Goal: Contribute content: Contribute content

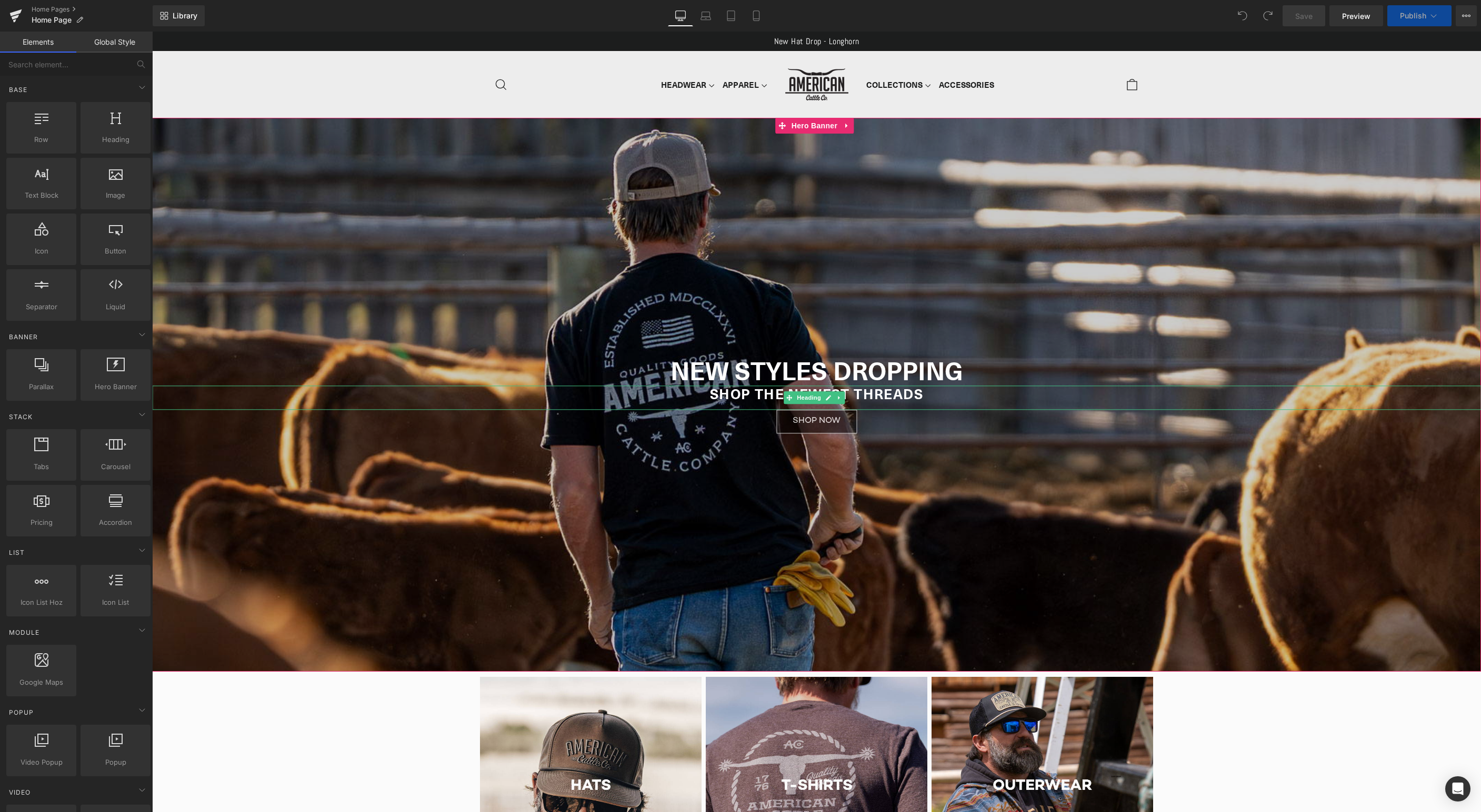
click at [682, 242] on div "NEW STYLES DROPPING Heading SHOP THE NEWEST THREADS Heading NEW STYLES DROPPING…" at bounding box center [817, 395] width 1329 height 554
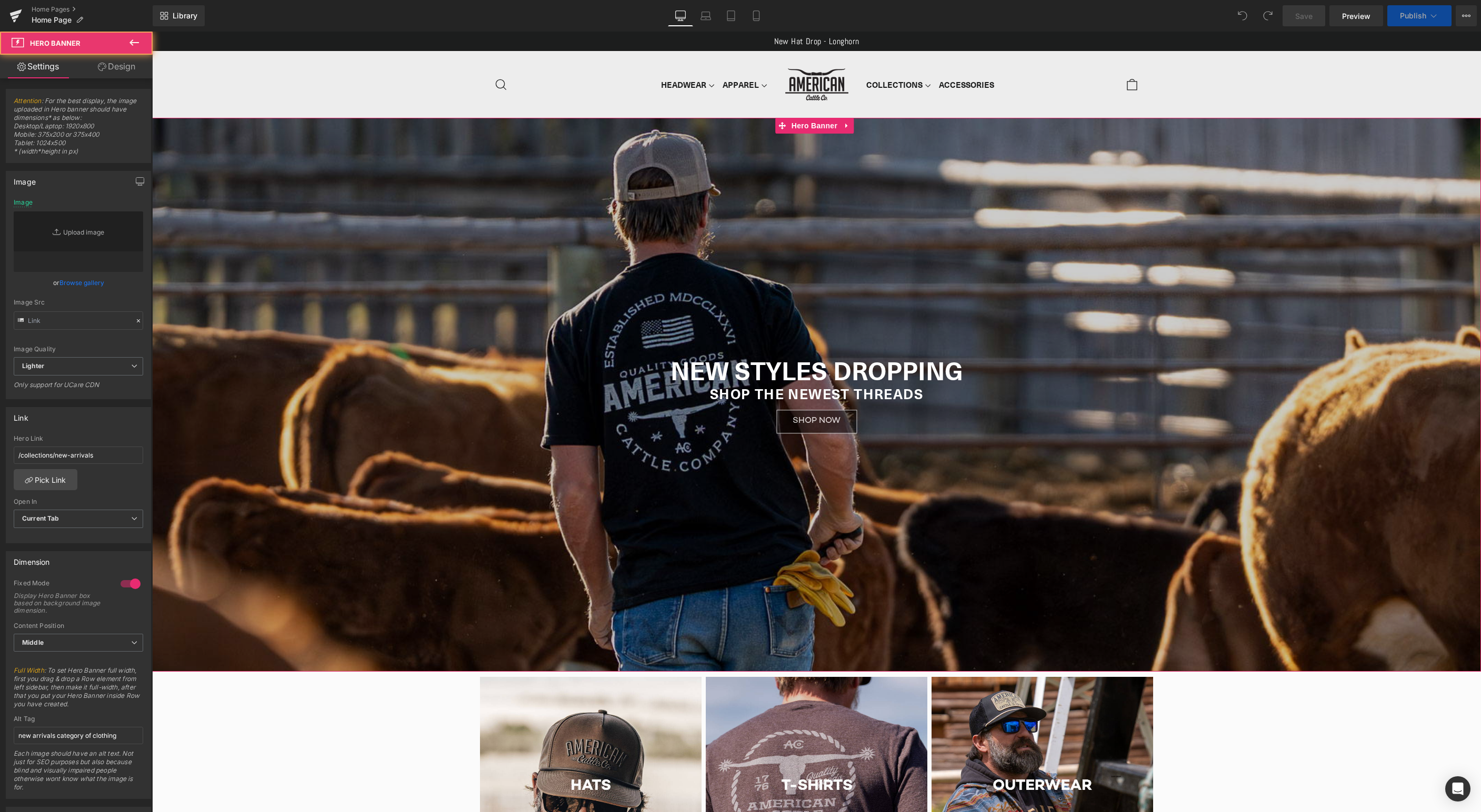
type input "[URL][DOMAIN_NAME]"
click at [808, 122] on span "Hero Banner" at bounding box center [814, 126] width 51 height 16
click at [129, 218] on icon at bounding box center [136, 219] width 13 height 13
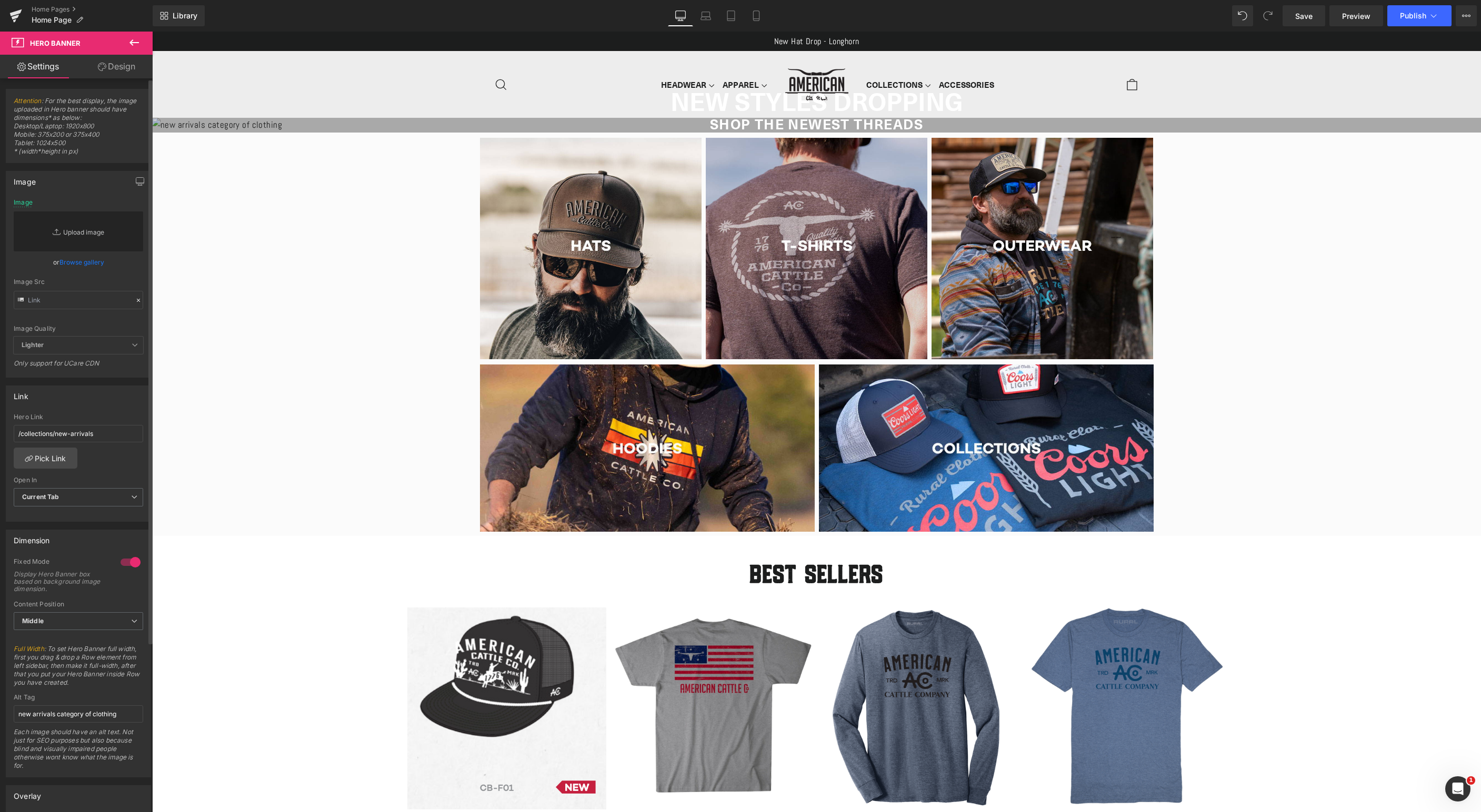
click at [102, 226] on link "Replace Image" at bounding box center [79, 231] width 129 height 40
type input "C:\fakepath\bucktown.jpg"
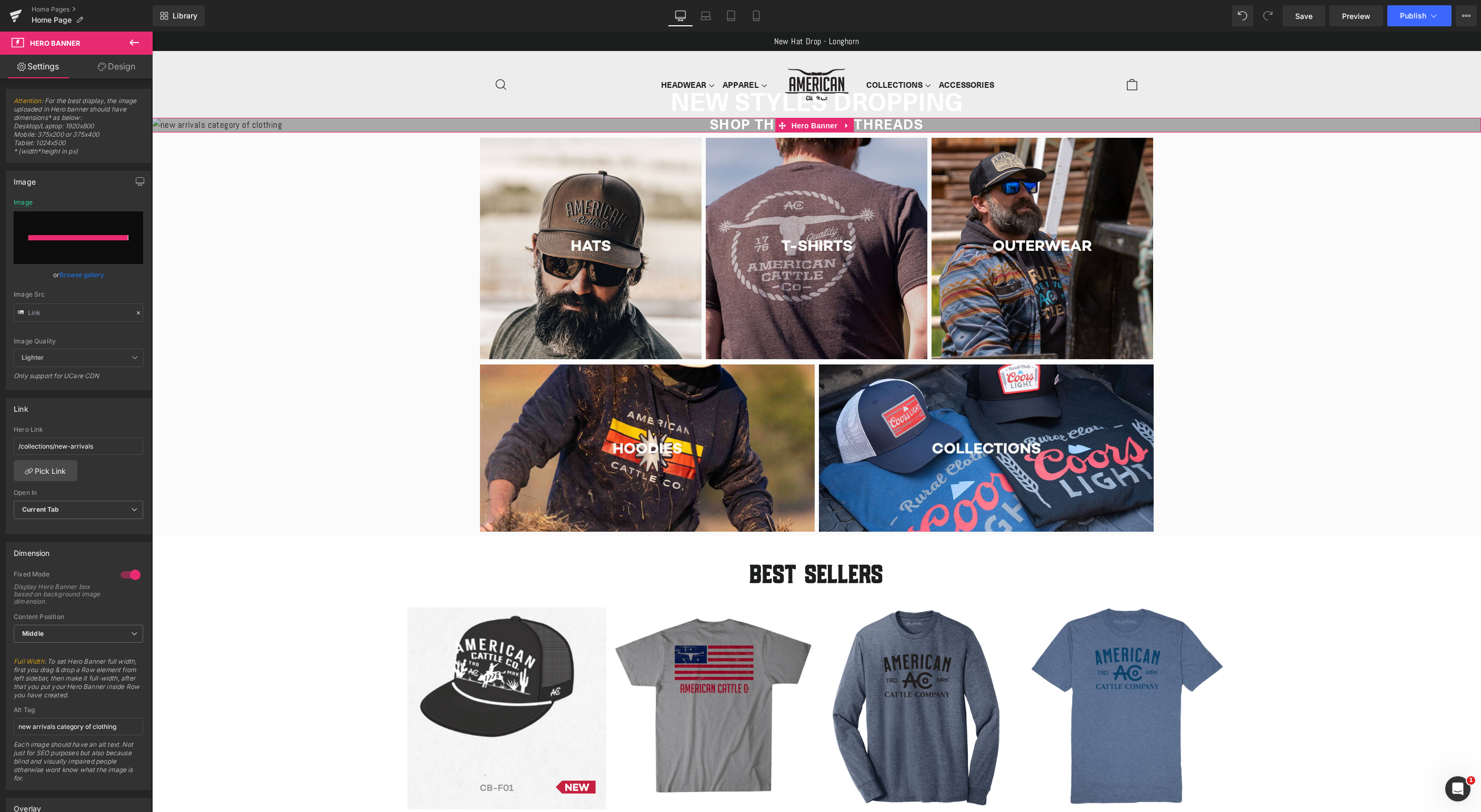
type input "[URL][DOMAIN_NAME]"
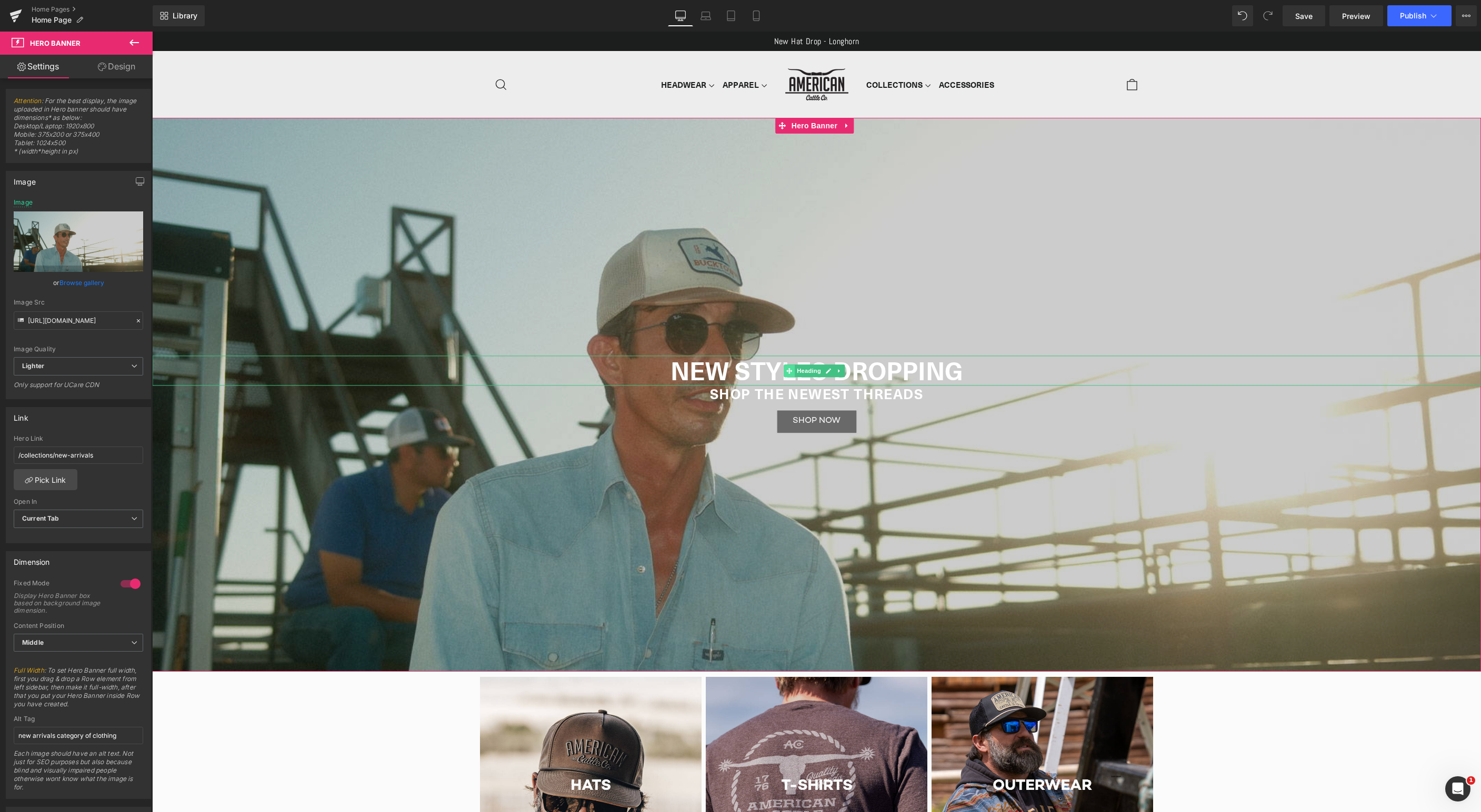
click at [786, 369] on span at bounding box center [789, 371] width 11 height 13
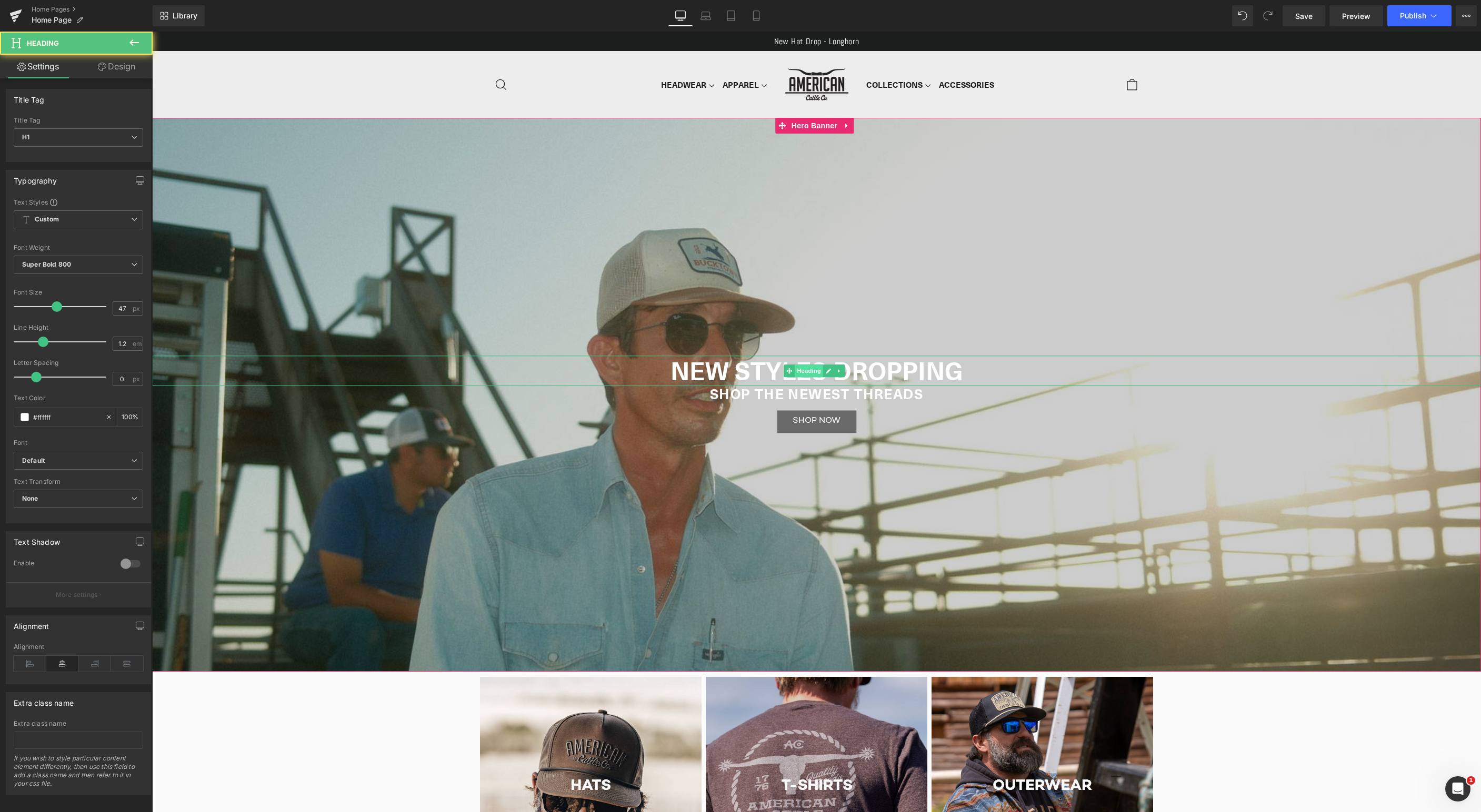
click at [805, 371] on span "Heading" at bounding box center [808, 371] width 28 height 13
click at [894, 367] on h1 "NEW STYLES DROPPING" at bounding box center [817, 371] width 1329 height 29
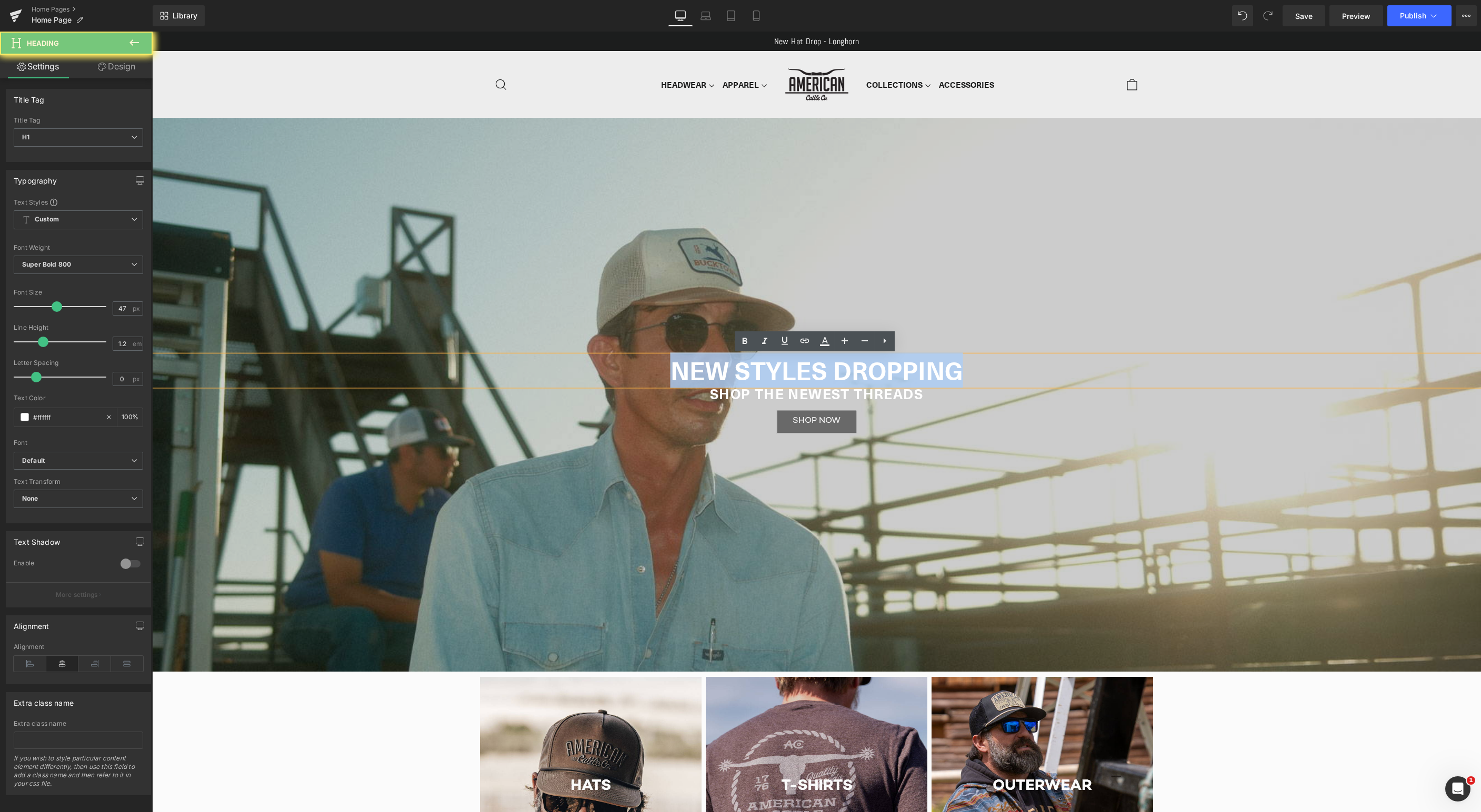
click at [894, 367] on h1 "NEW STYLES DROPPING" at bounding box center [817, 371] width 1329 height 29
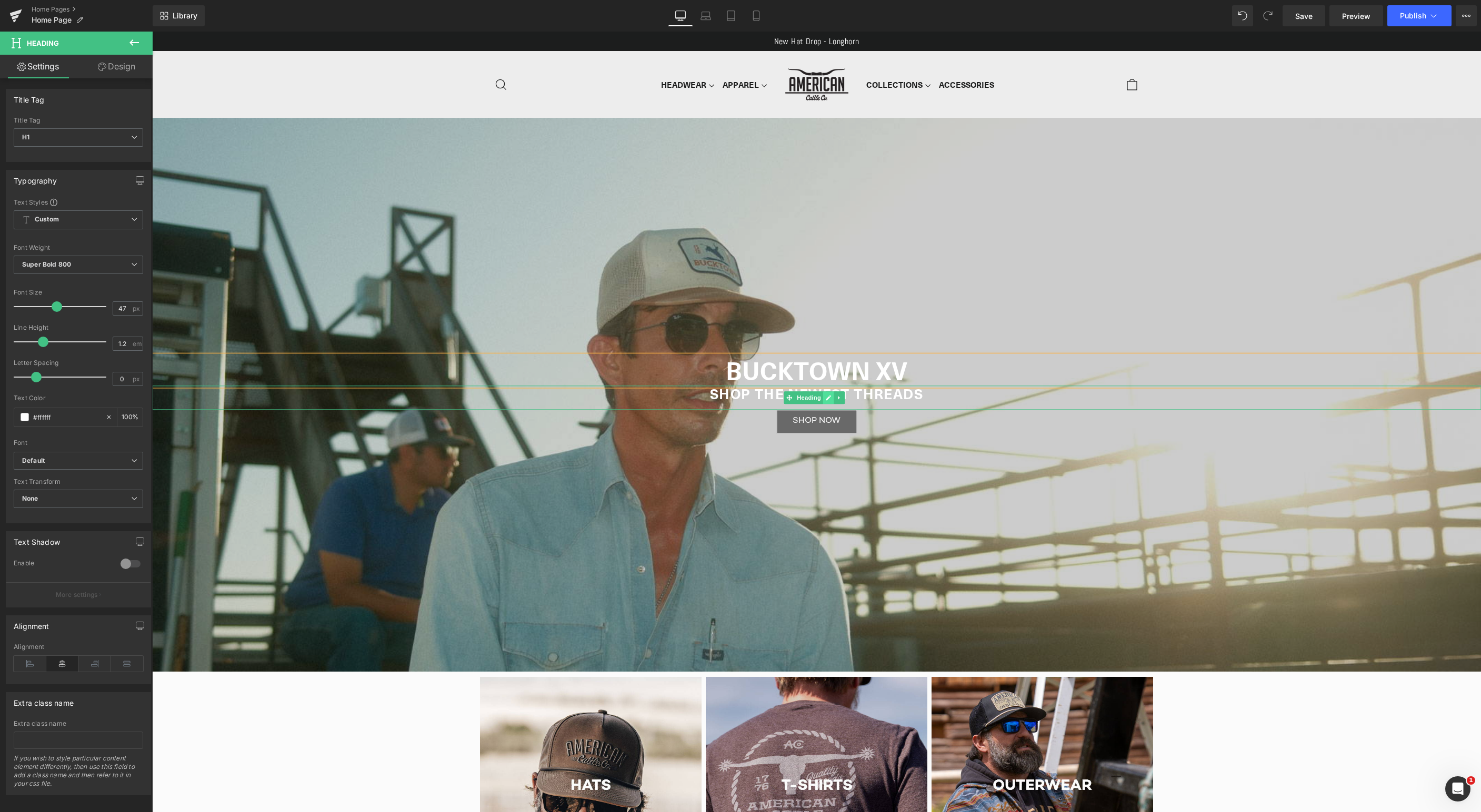
click at [824, 397] on link at bounding box center [828, 397] width 11 height 13
click at [864, 395] on h1 "SHOP THE NEWEST THREADS" at bounding box center [817, 393] width 1329 height 16
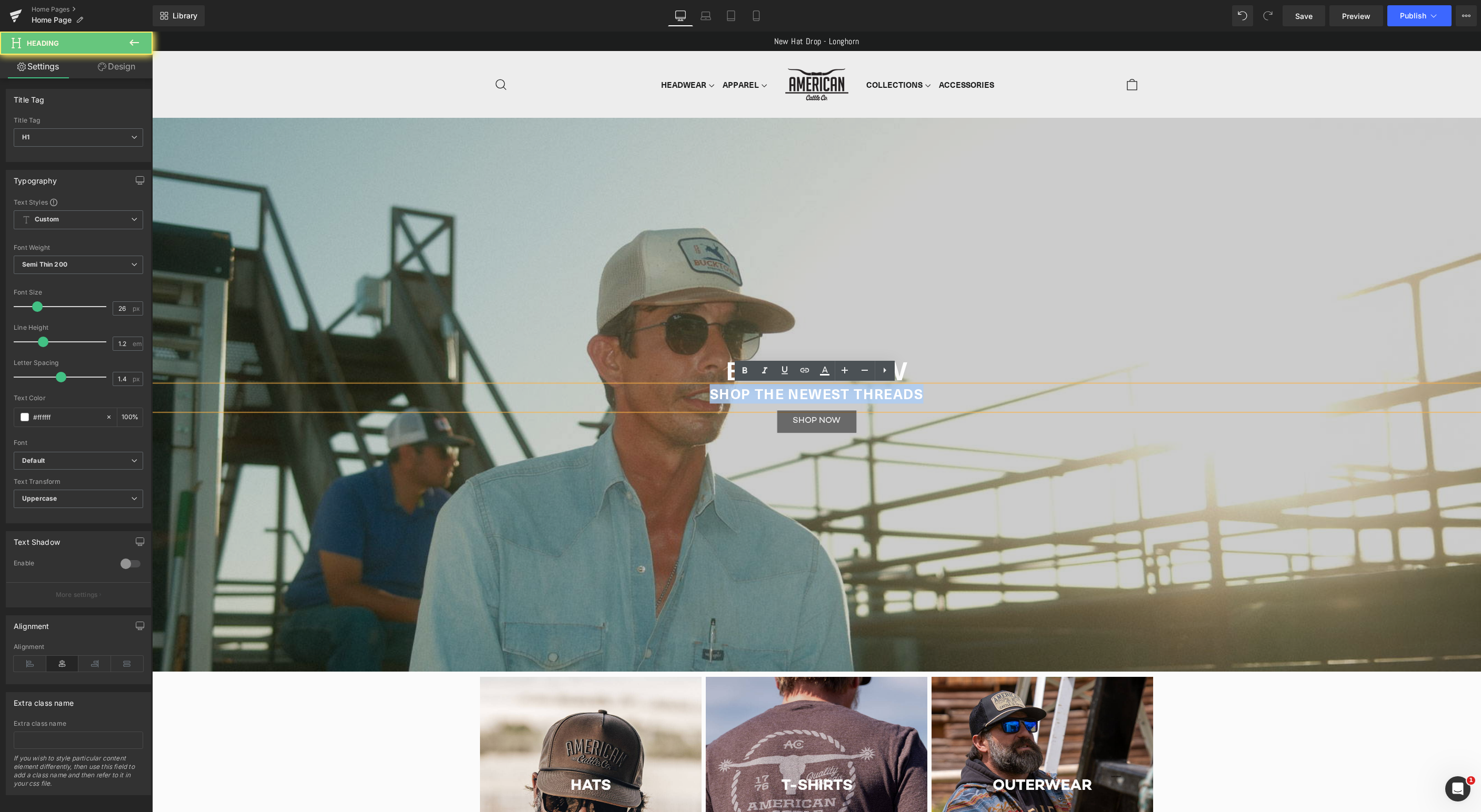
click at [864, 395] on h1 "SHOP THE NEWEST THREADS" at bounding box center [817, 393] width 1329 height 16
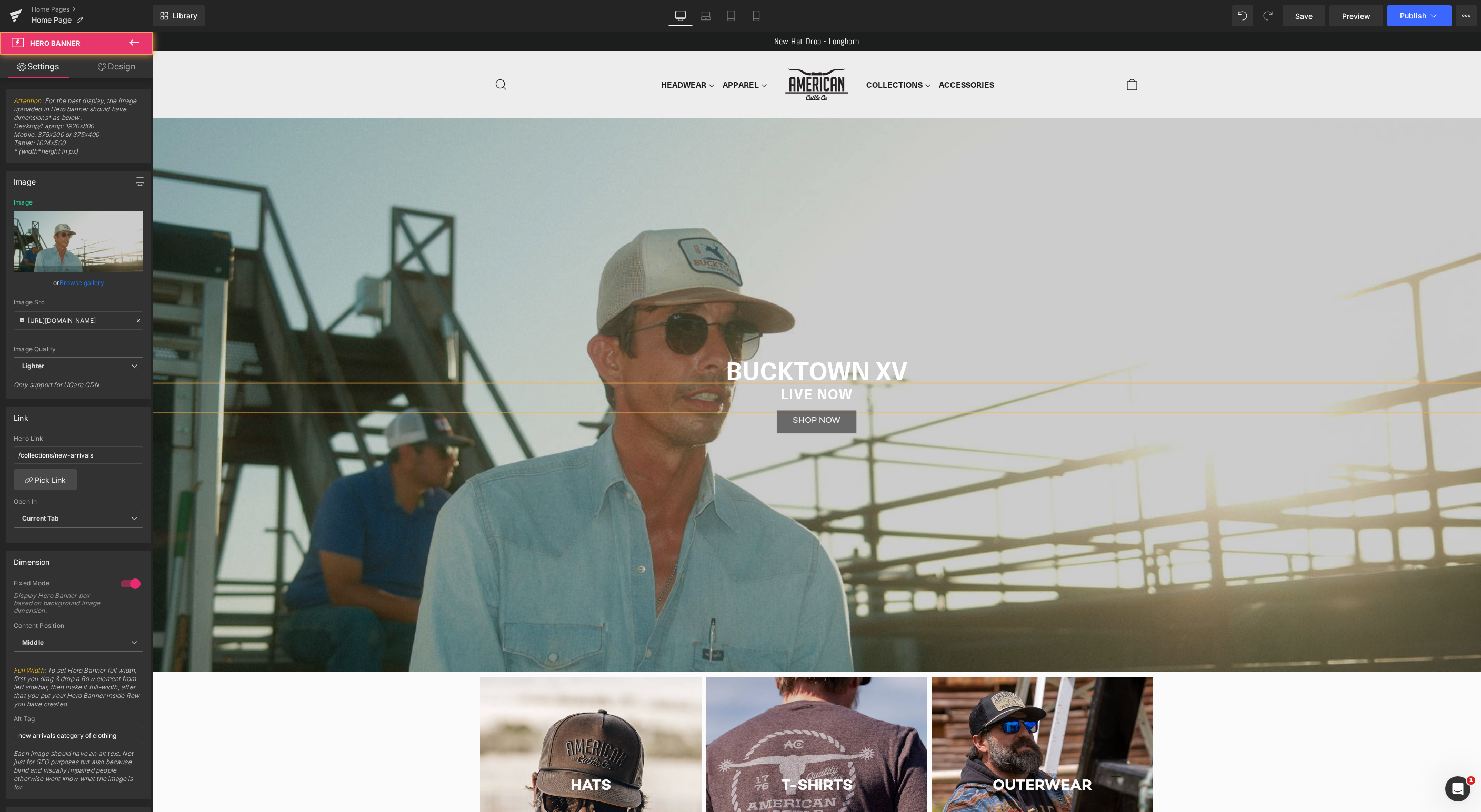
click at [824, 449] on div "BUCKTOWN XV Heading Live now Heading NEW STYLES DROPPING Heading Shop Now - FAL…" at bounding box center [817, 395] width 1329 height 554
click at [815, 422] on span "Button" at bounding box center [815, 422] width 24 height 13
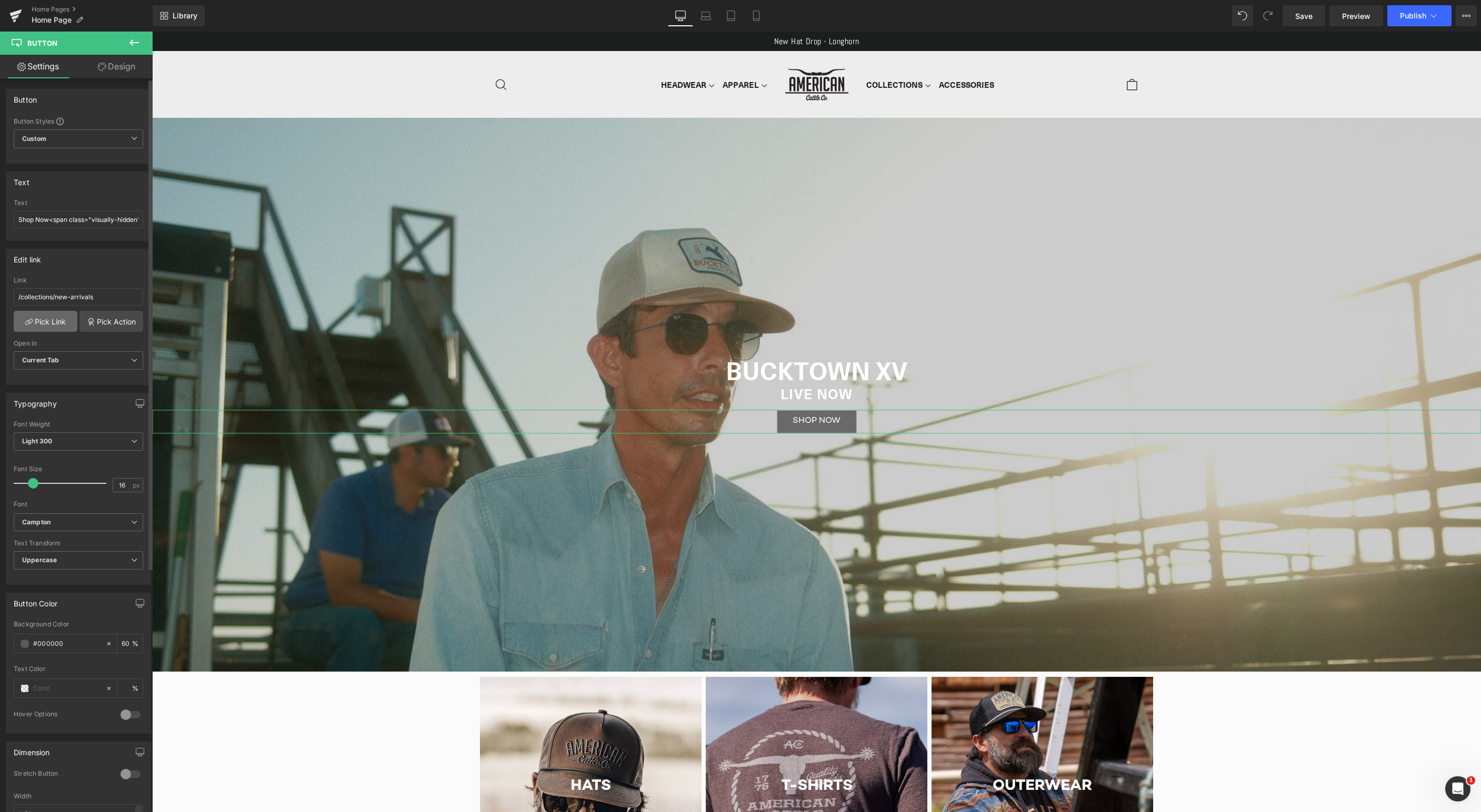
click at [61, 320] on link "Pick Link" at bounding box center [46, 322] width 64 height 21
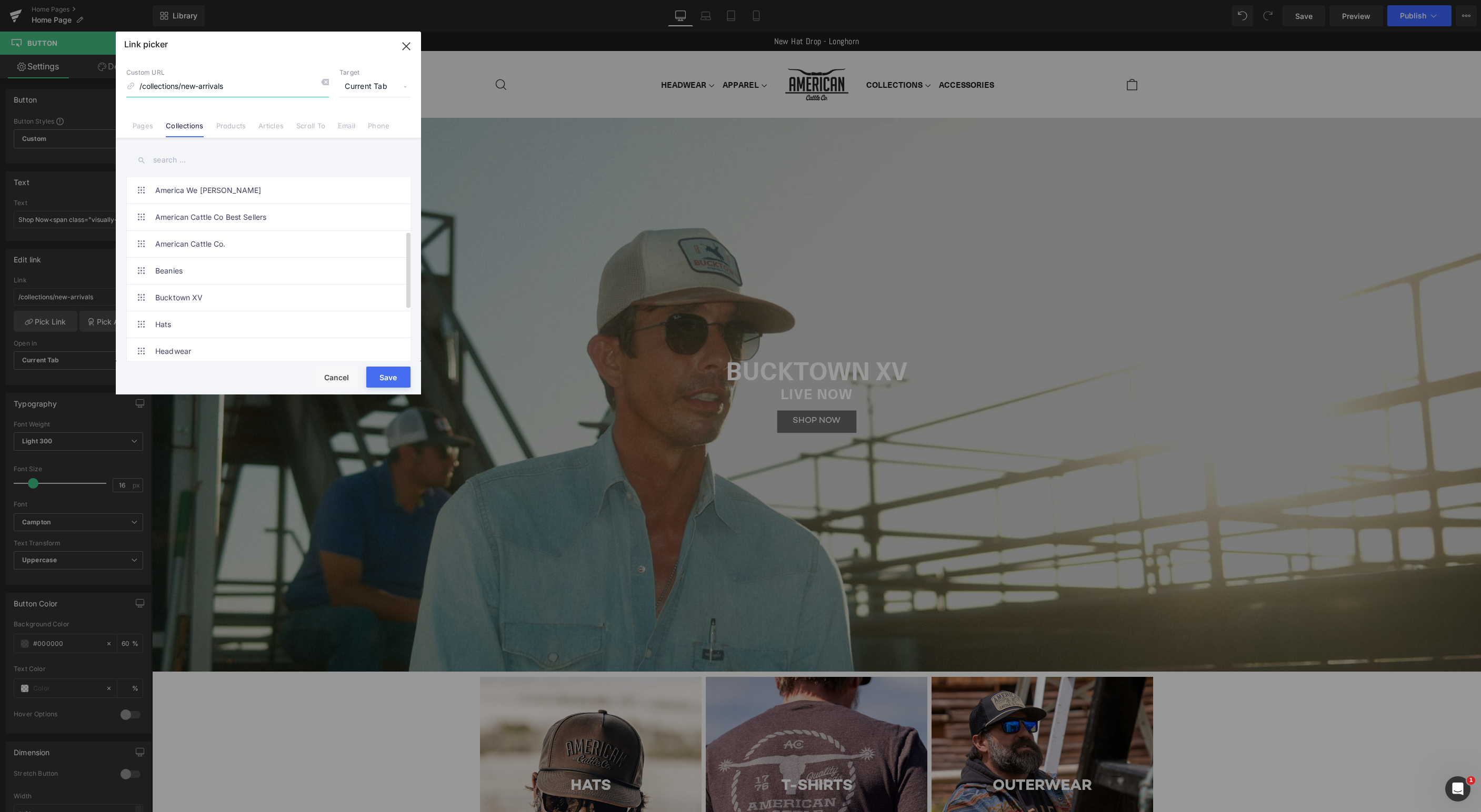
scroll to position [128, 0]
click at [206, 309] on link "Bucktown XV" at bounding box center [270, 305] width 231 height 26
type input "/collections/[GEOGRAPHIC_DATA]-xv"
click at [391, 375] on button "Save" at bounding box center [388, 377] width 44 height 21
type input "/collections/[GEOGRAPHIC_DATA]-xv"
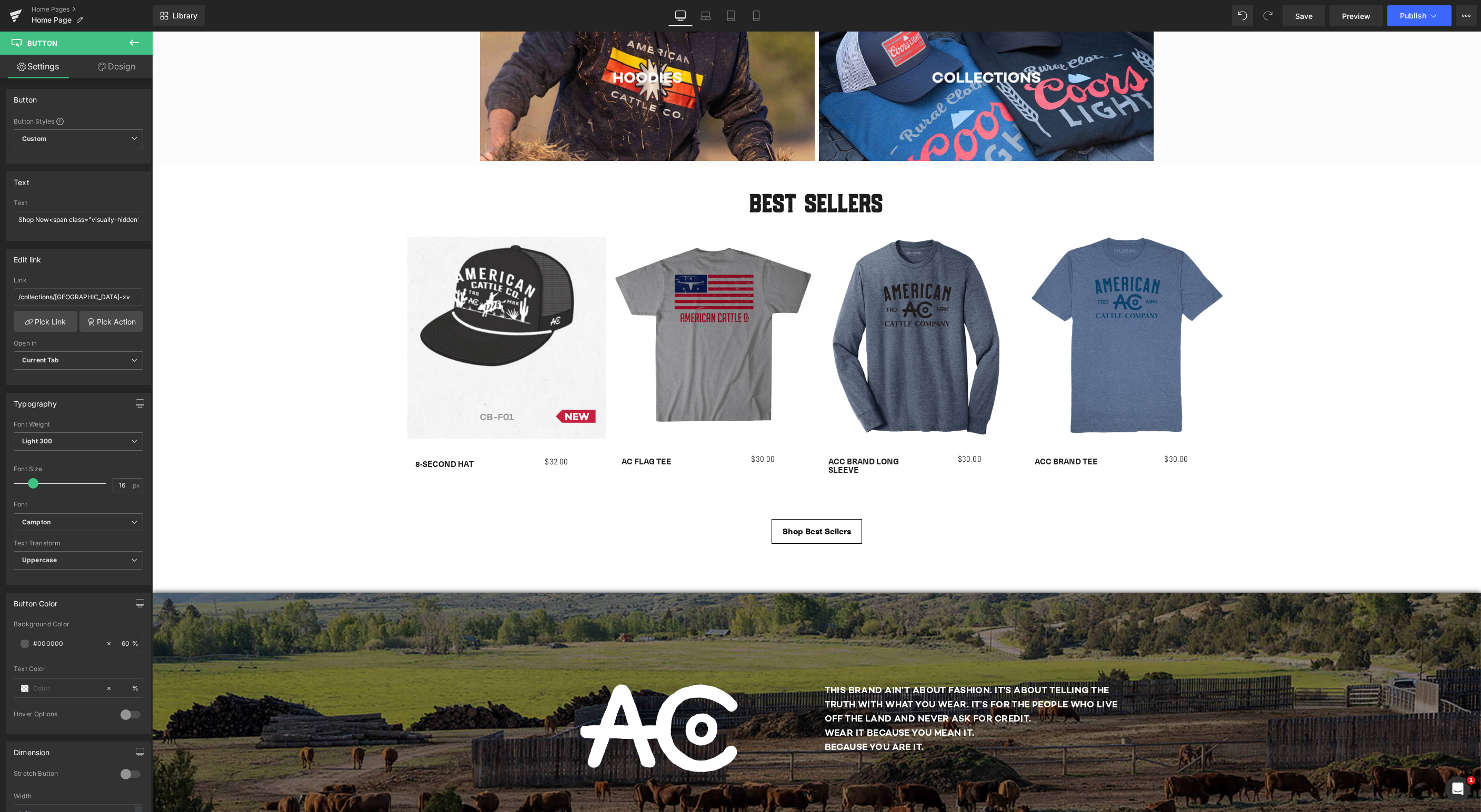
scroll to position [1039, 0]
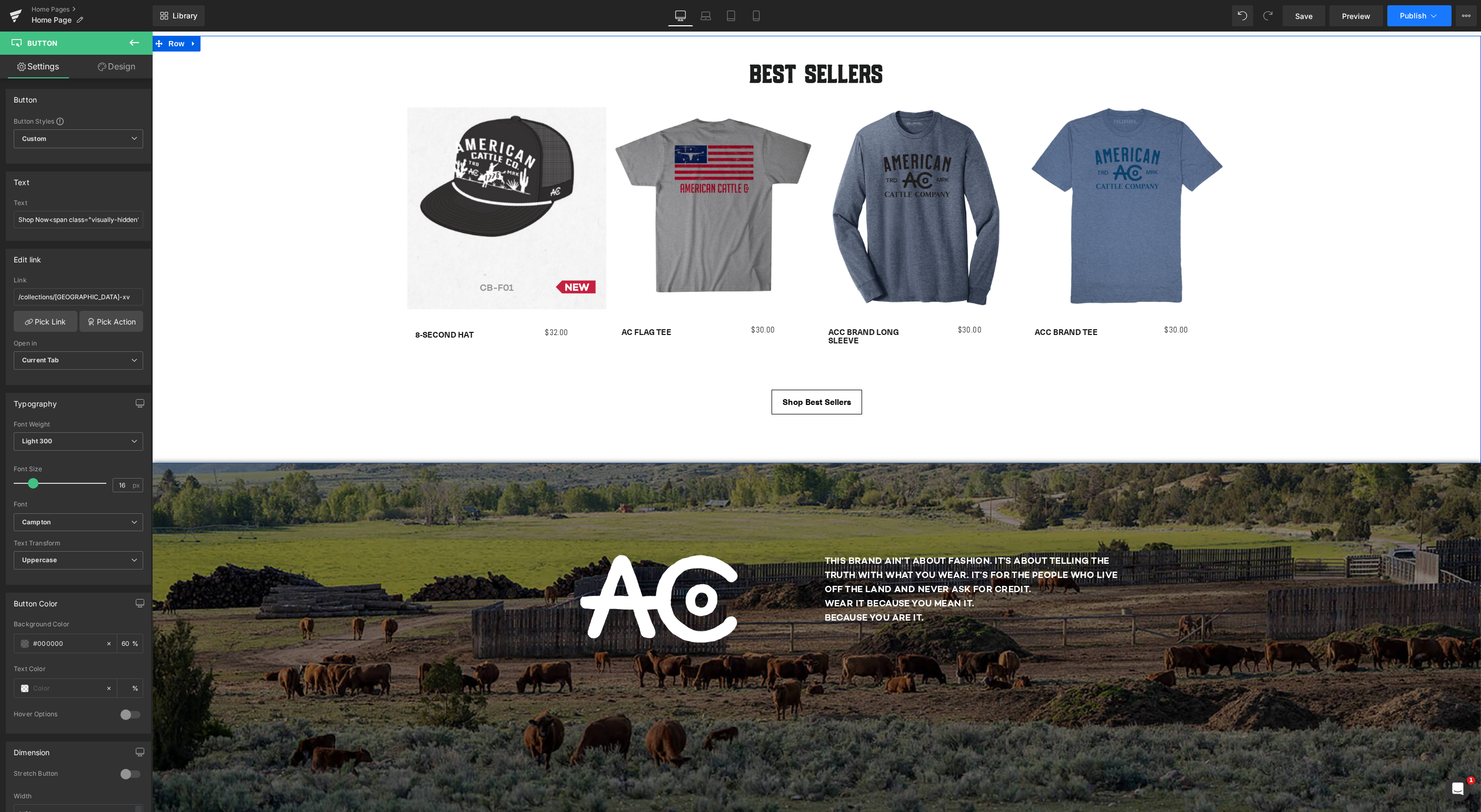
click at [1418, 18] on span "Publish" at bounding box center [1413, 16] width 26 height 8
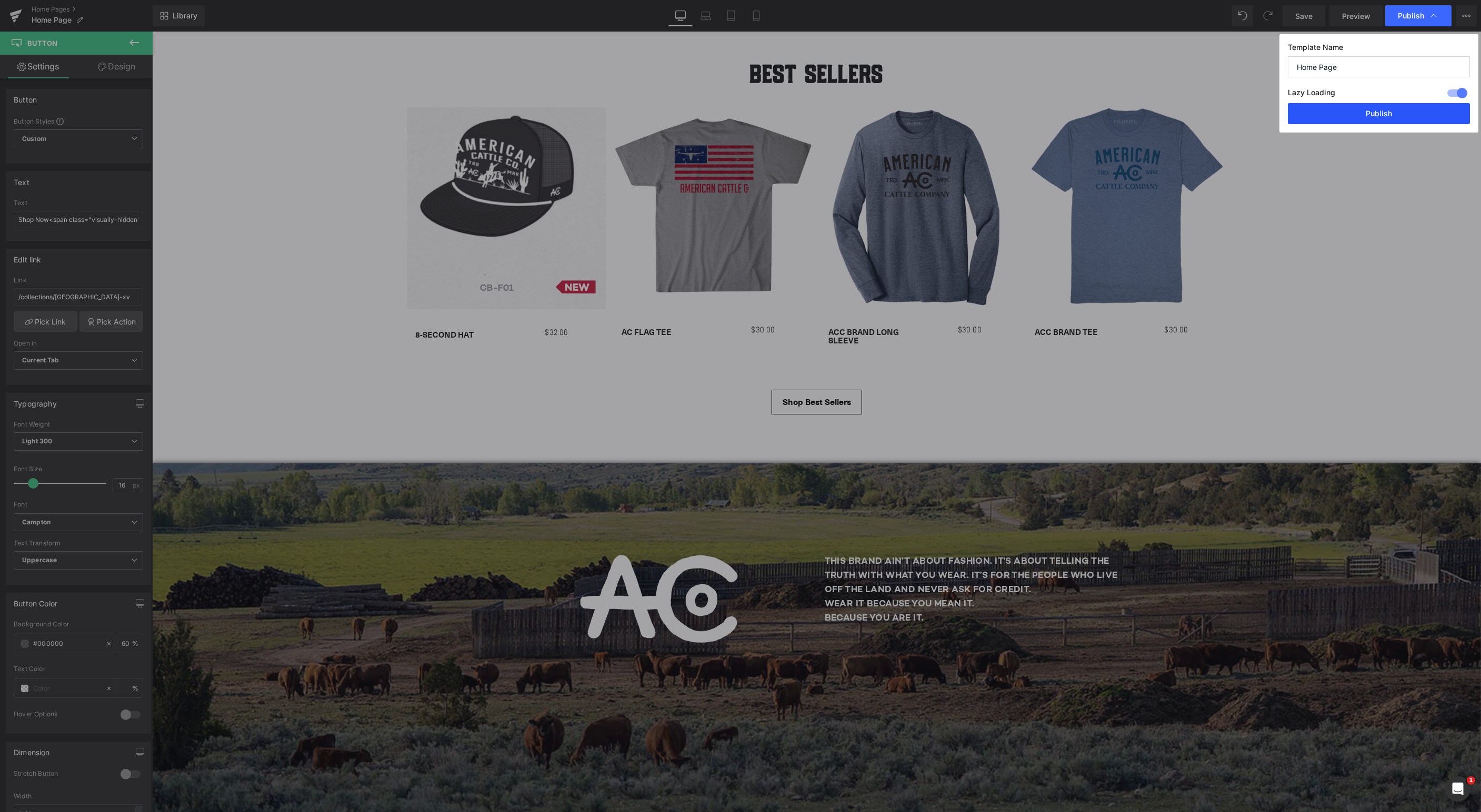
click at [1383, 113] on button "Publish" at bounding box center [1379, 113] width 182 height 21
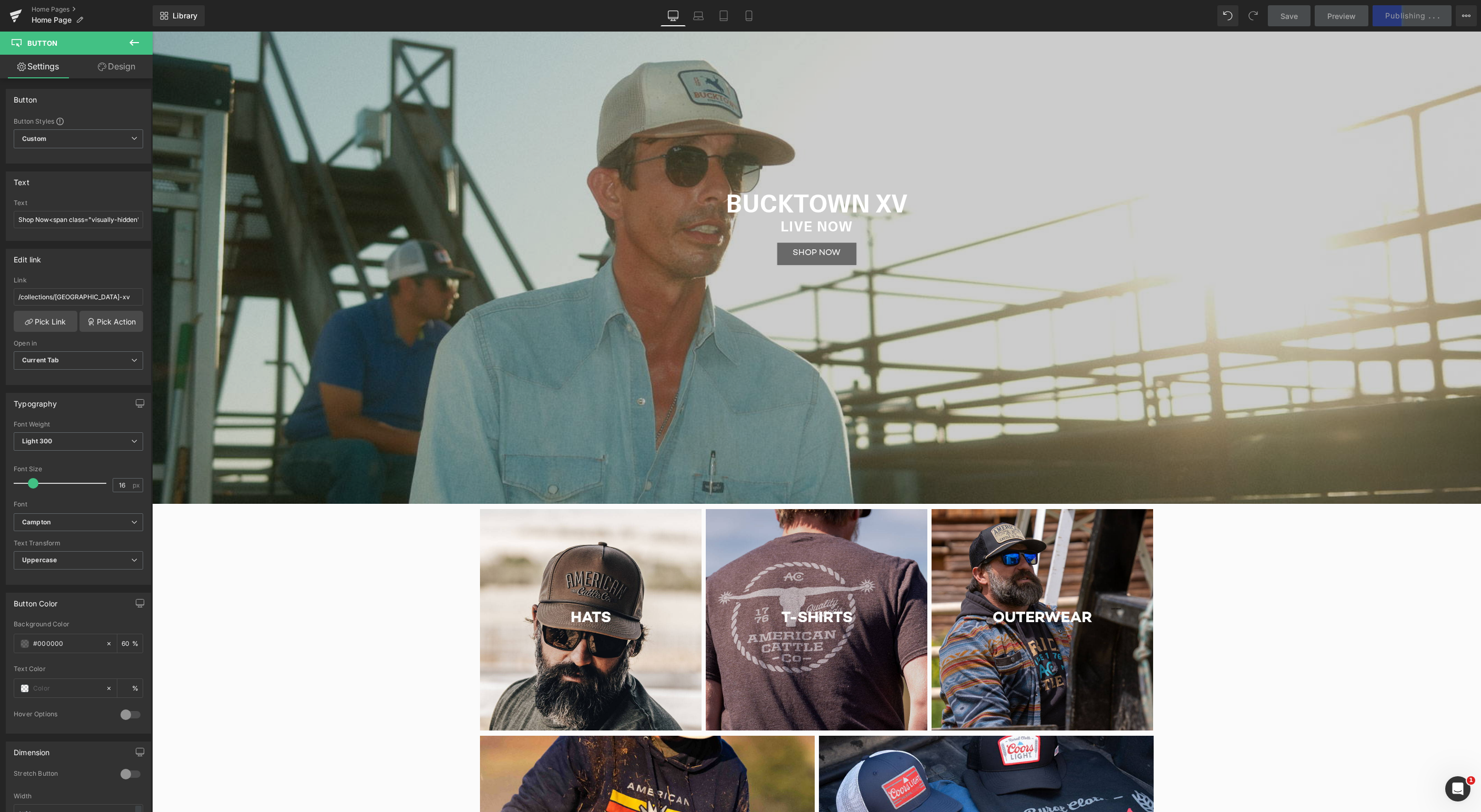
scroll to position [0, 0]
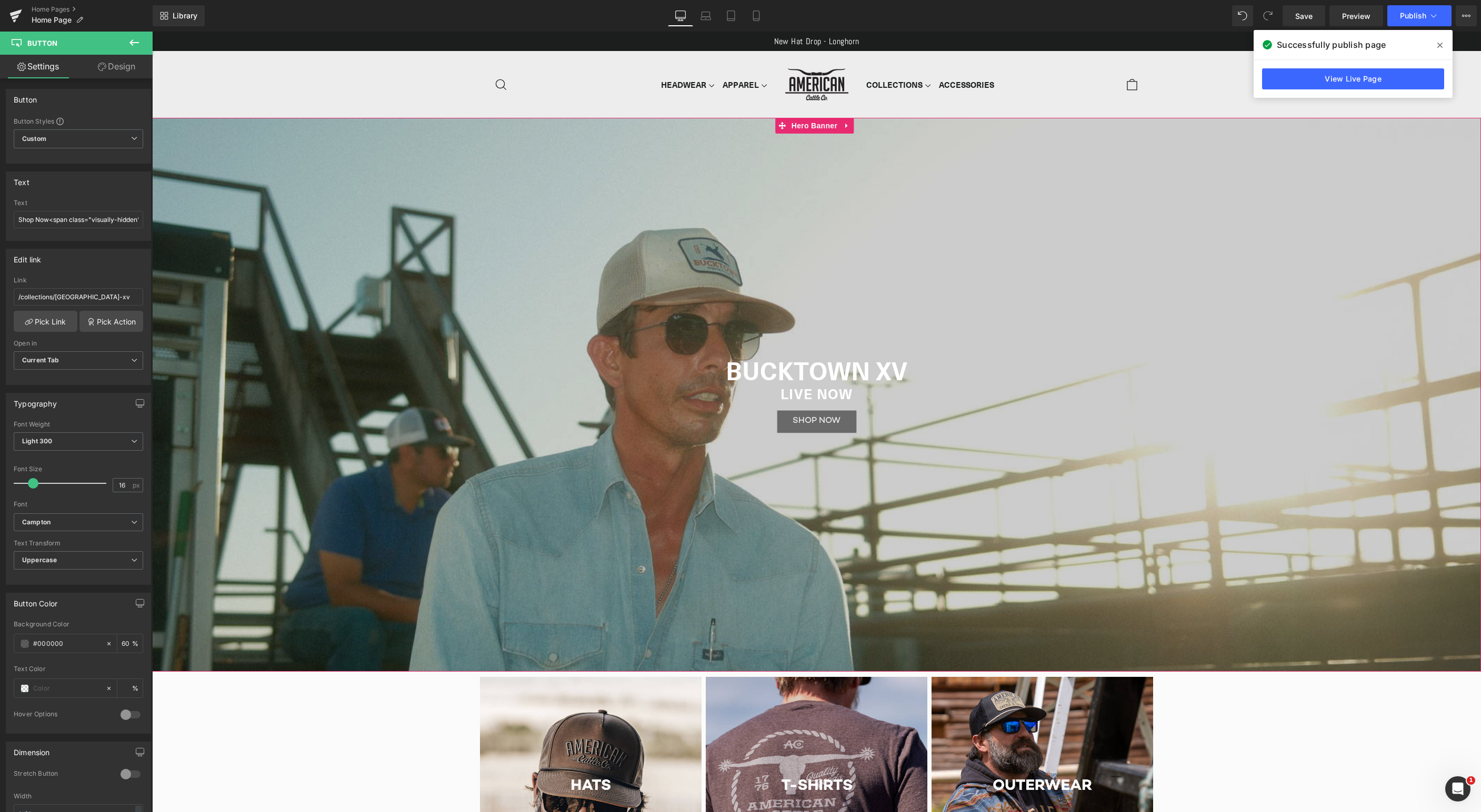
click at [316, 240] on div "BUCKTOWN XV Heading Live now Heading NEW STYLES DROPPING Heading Shop Now - FAL…" at bounding box center [817, 395] width 1329 height 554
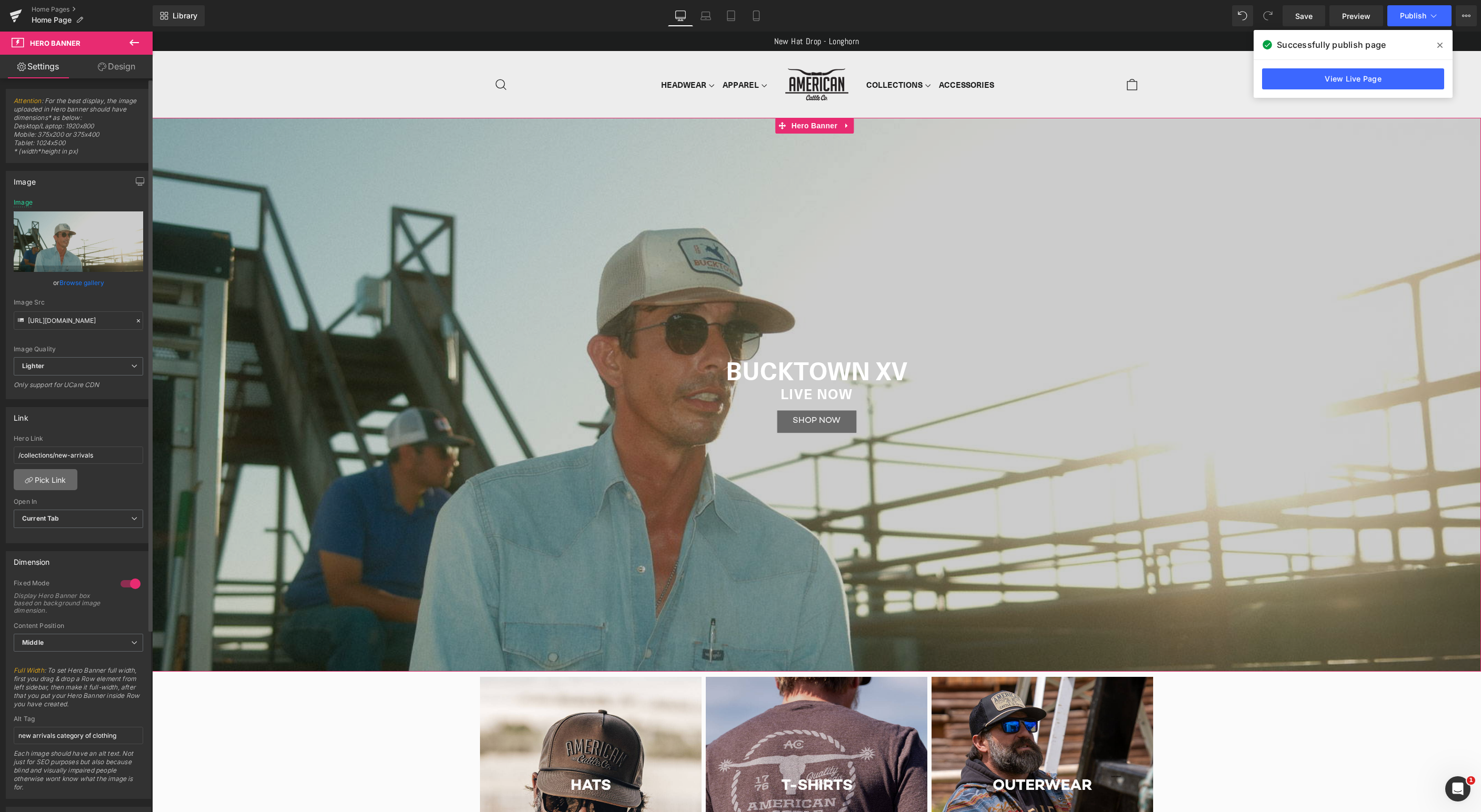
click at [60, 481] on link "Pick Link" at bounding box center [46, 479] width 64 height 21
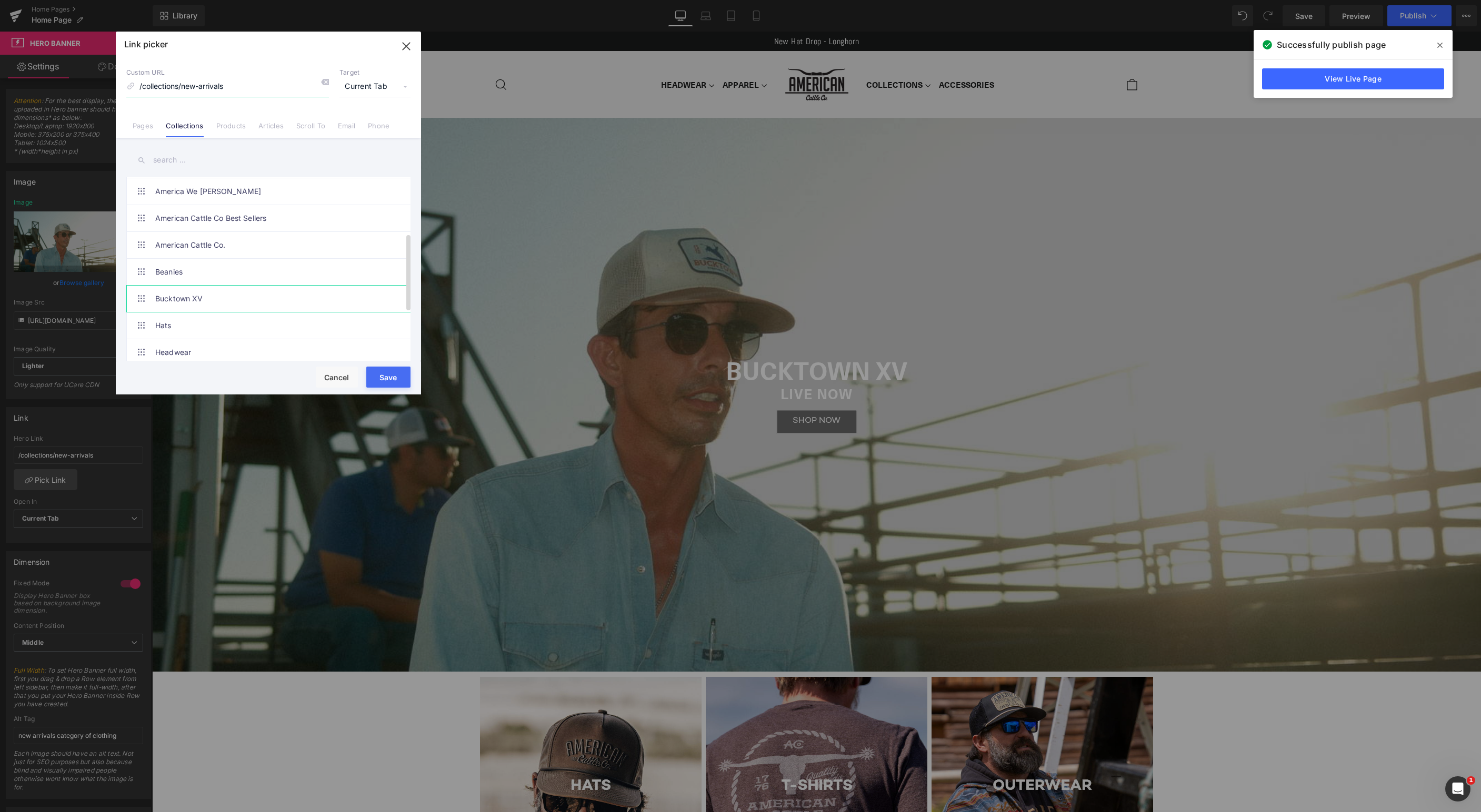
scroll to position [140, 0]
click at [220, 291] on link "Bucktown XV" at bounding box center [270, 292] width 231 height 26
type input "/collections/[GEOGRAPHIC_DATA]-xv"
click at [374, 372] on button "Save" at bounding box center [388, 377] width 44 height 21
type input "/collections/[GEOGRAPHIC_DATA]-xv"
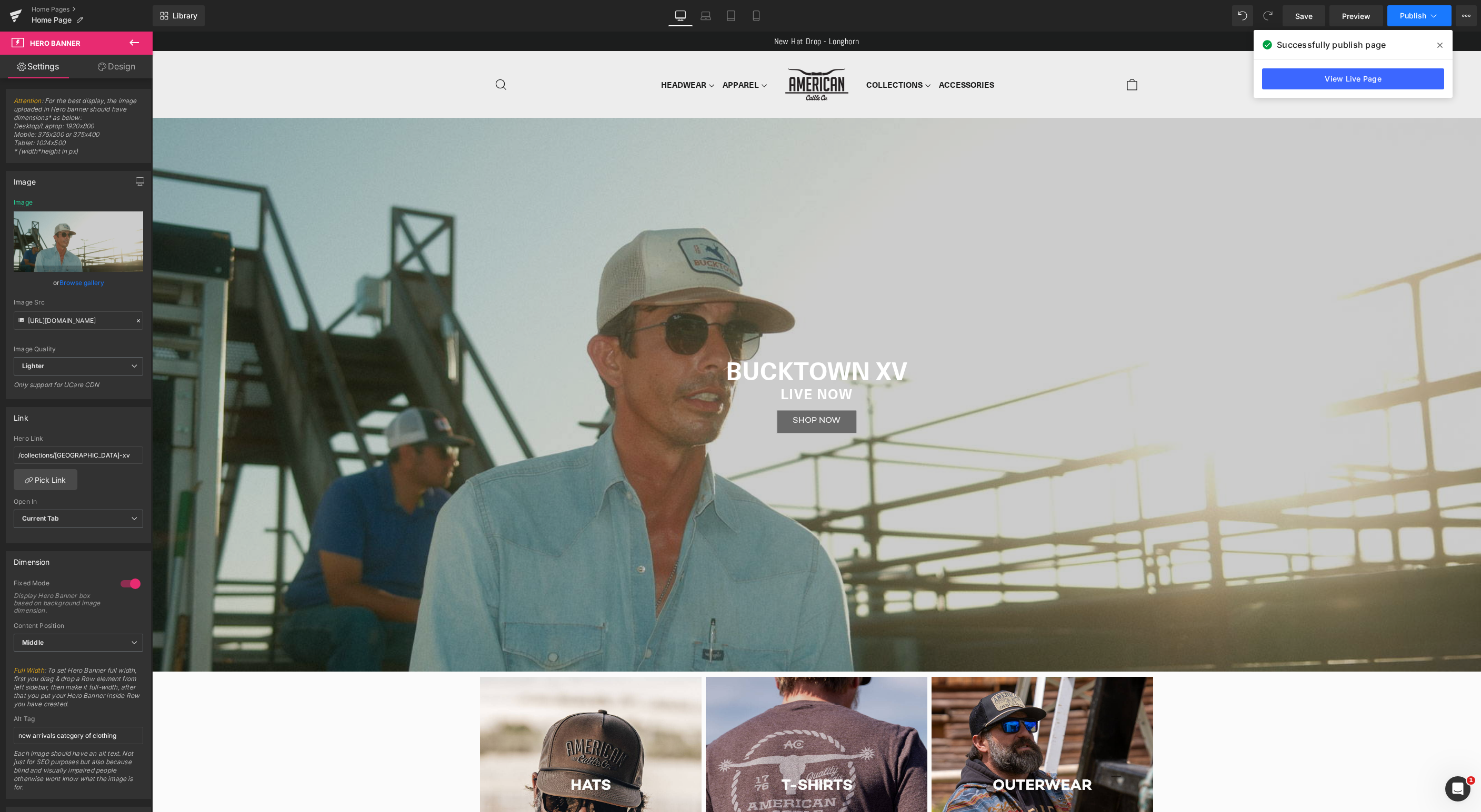
click at [1411, 19] on span "Publish" at bounding box center [1413, 16] width 26 height 8
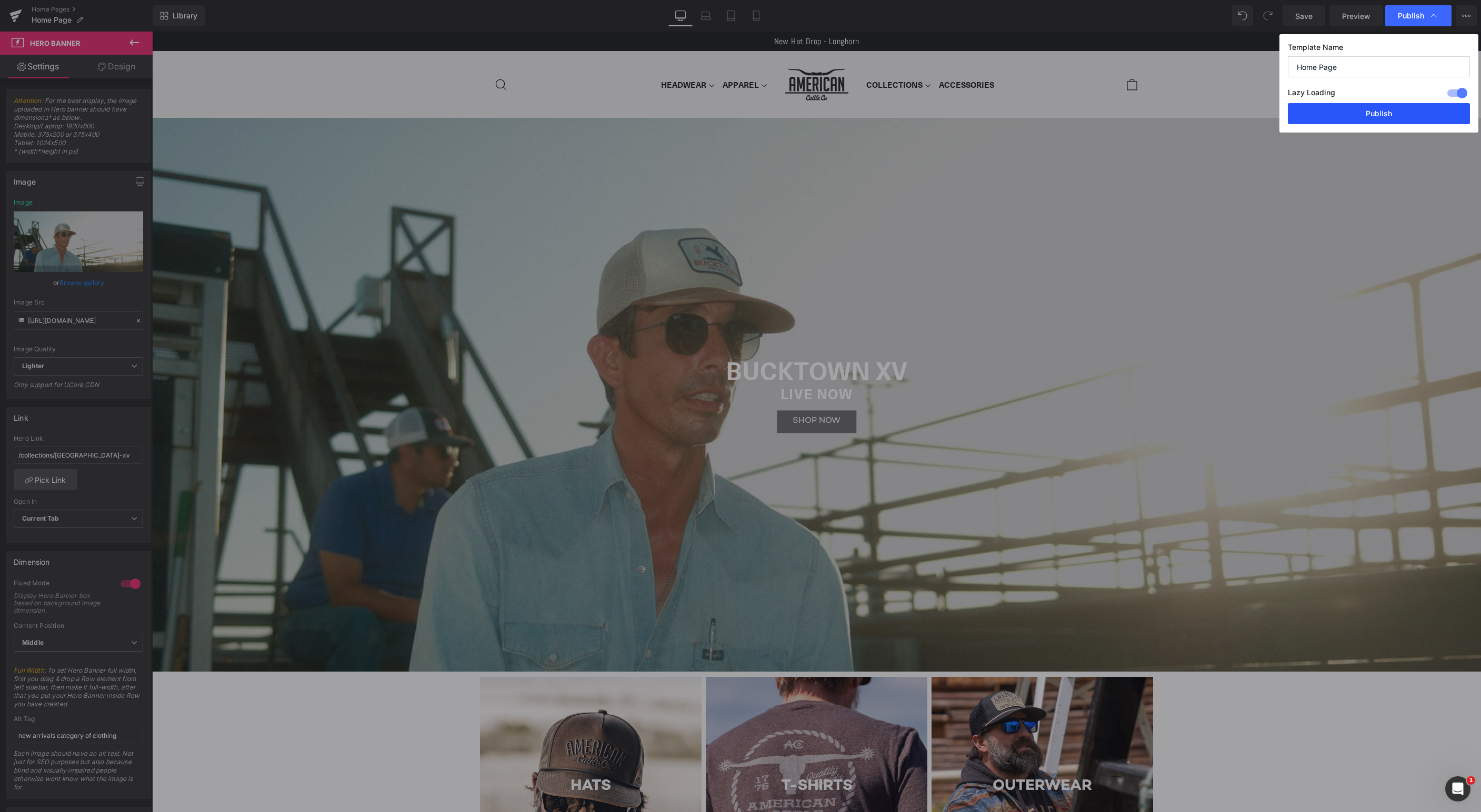
click at [1381, 116] on button "Publish" at bounding box center [1379, 113] width 182 height 21
